Goal: Use online tool/utility: Utilize a website feature to perform a specific function

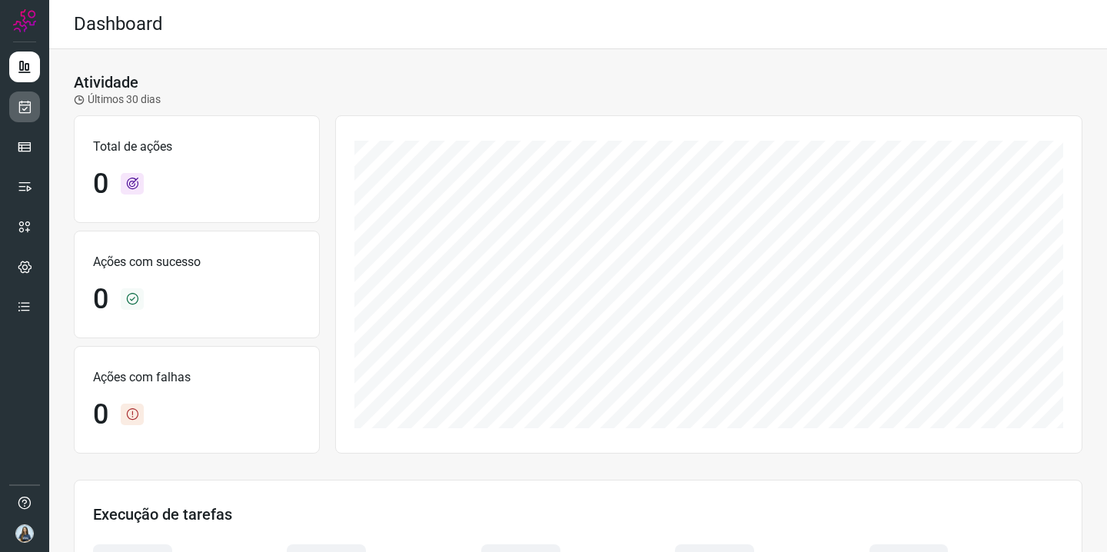
click at [34, 110] on link at bounding box center [24, 107] width 31 height 31
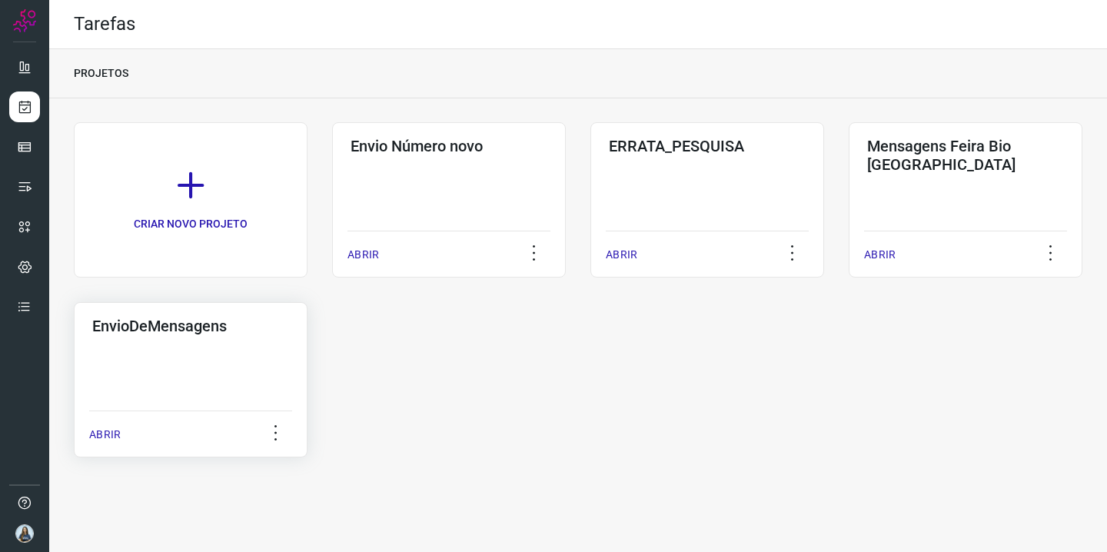
click at [221, 348] on div "EnvioDeMensagens ABRIR" at bounding box center [191, 379] width 234 height 155
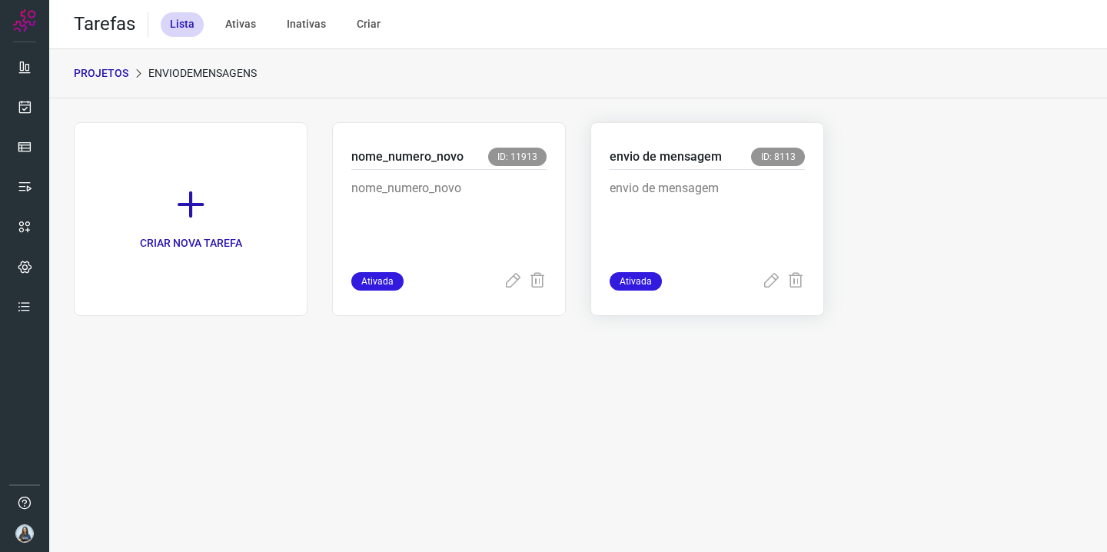
click at [704, 225] on p "envio de mensagem" at bounding box center [707, 217] width 195 height 77
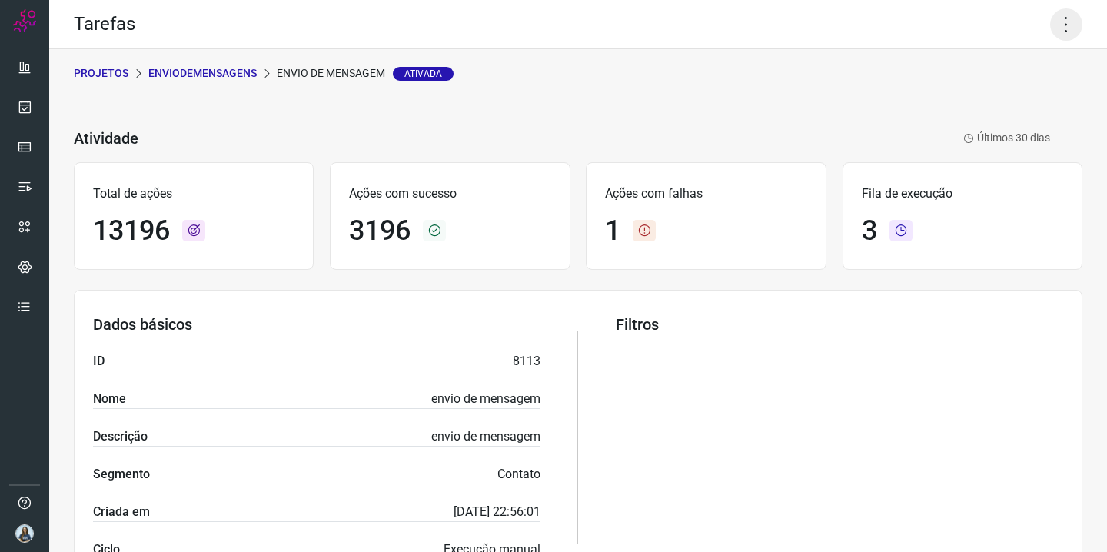
click at [1068, 33] on icon at bounding box center [1066, 24] width 32 height 32
click at [993, 107] on li "Executar" at bounding box center [1012, 100] width 140 height 25
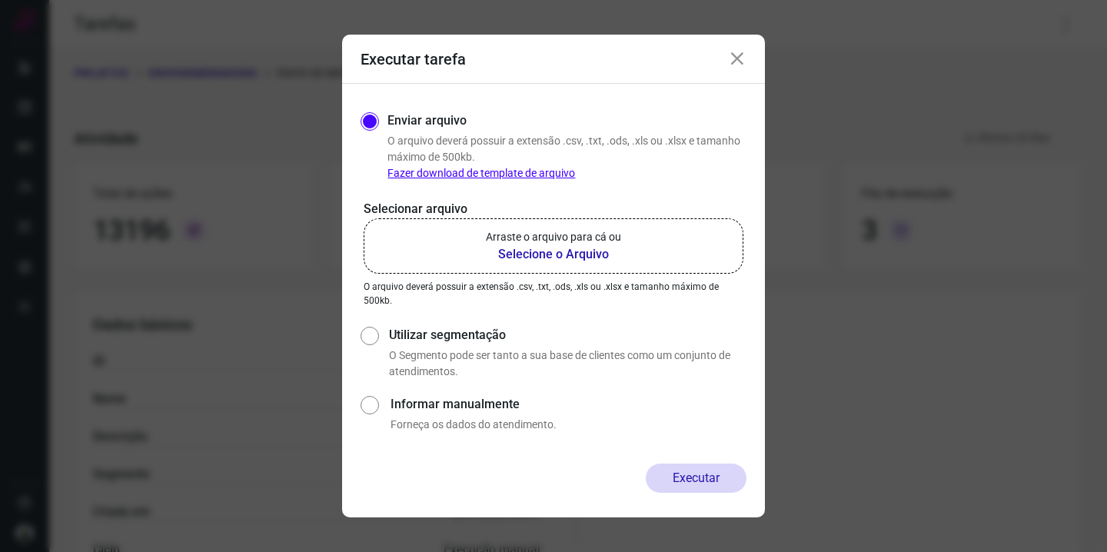
click at [557, 244] on p "Arraste o arquivo para cá ou" at bounding box center [553, 237] width 135 height 16
click at [0, 0] on input "Arraste o arquivo para cá ou Selecione o Arquivo" at bounding box center [0, 0] width 0 height 0
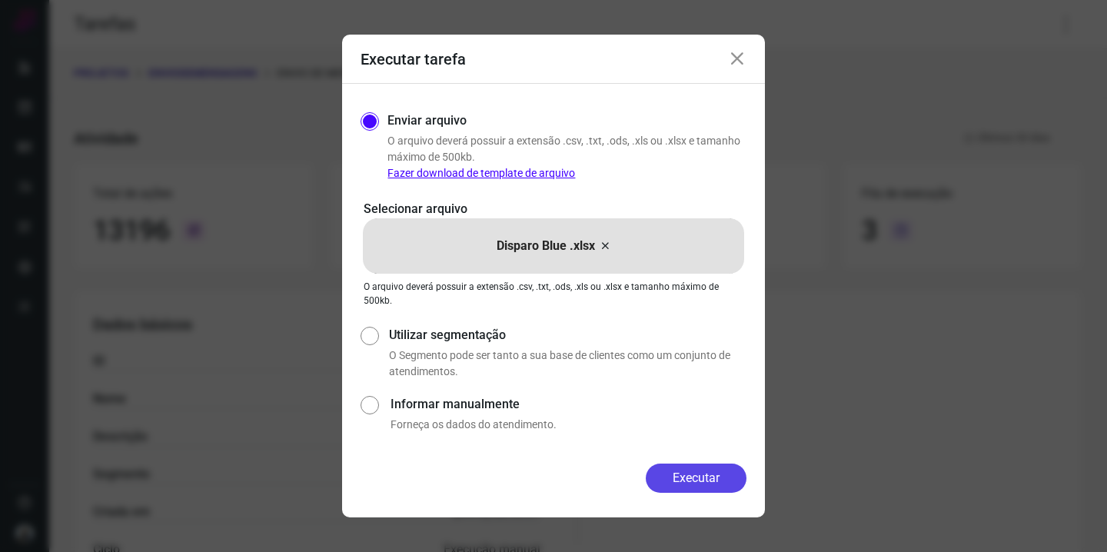
click at [704, 488] on button "Executar" at bounding box center [696, 478] width 101 height 29
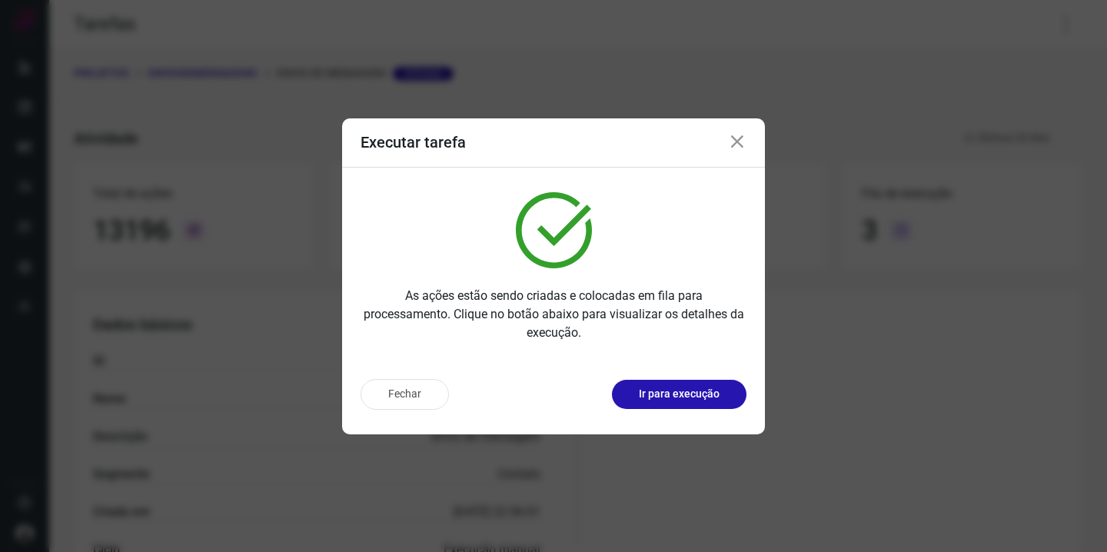
click at [734, 135] on icon at bounding box center [737, 142] width 18 height 18
